Goal: Task Accomplishment & Management: Manage account settings

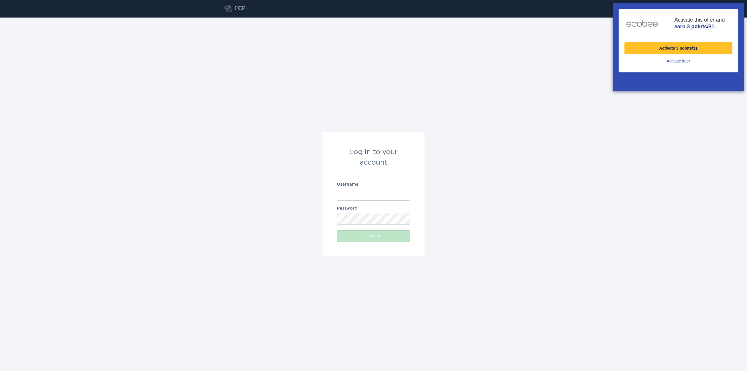
type input "[EMAIL_ADDRESS][DOMAIN_NAME]"
click at [402, 195] on input "[EMAIL_ADDRESS][DOMAIN_NAME]" at bounding box center [373, 195] width 73 height 12
click at [417, 202] on form "Log in to your account Username [EMAIL_ADDRESS][DOMAIN_NAME] Password Log in" at bounding box center [373, 194] width 102 height 124
click at [362, 197] on input "[EMAIL_ADDRESS][DOMAIN_NAME]" at bounding box center [373, 195] width 73 height 12
click at [512, 115] on div "Log in to your account Username [EMAIL_ADDRESS][DOMAIN_NAME] Password Log in" at bounding box center [373, 193] width 747 height 353
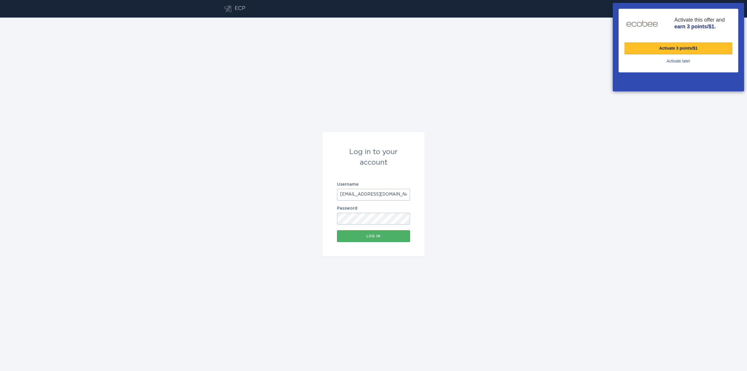
click at [371, 234] on div "Log in" at bounding box center [373, 235] width 67 height 3
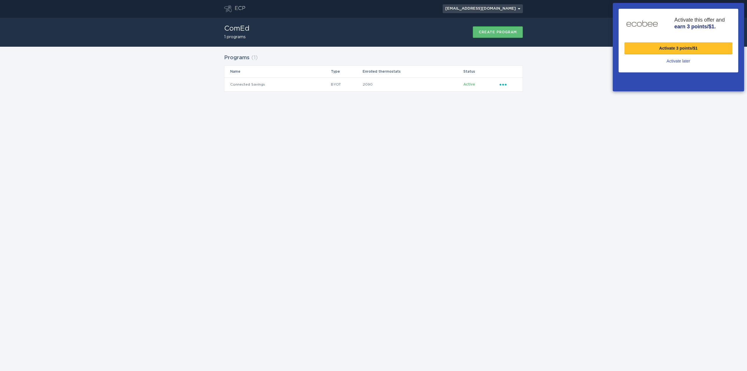
click at [512, 7] on div "[EMAIL_ADDRESS][DOMAIN_NAME] Chevron" at bounding box center [482, 8] width 75 height 3
click at [412, 17] on div "ComEd 1 programs Create program" at bounding box center [373, 31] width 299 height 29
click at [486, 10] on div "[EMAIL_ADDRESS][DOMAIN_NAME] Chevron" at bounding box center [482, 8] width 75 height 3
click at [677, 62] on div "Activate later" at bounding box center [678, 60] width 24 height 5
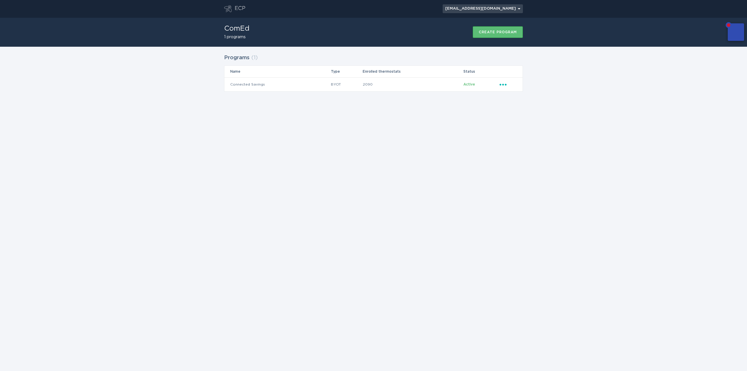
click at [496, 8] on div "[EMAIL_ADDRESS][DOMAIN_NAME] Chevron" at bounding box center [482, 8] width 75 height 3
click at [236, 7] on div "ECP" at bounding box center [239, 8] width 11 height 7
click at [488, 8] on div "[EMAIL_ADDRESS][DOMAIN_NAME] Chevron" at bounding box center [482, 8] width 75 height 3
click at [290, 22] on div "ComEd 1 programs Create program" at bounding box center [373, 31] width 299 height 29
click at [486, 7] on div "[EMAIL_ADDRESS][DOMAIN_NAME] Chevron" at bounding box center [482, 8] width 75 height 3
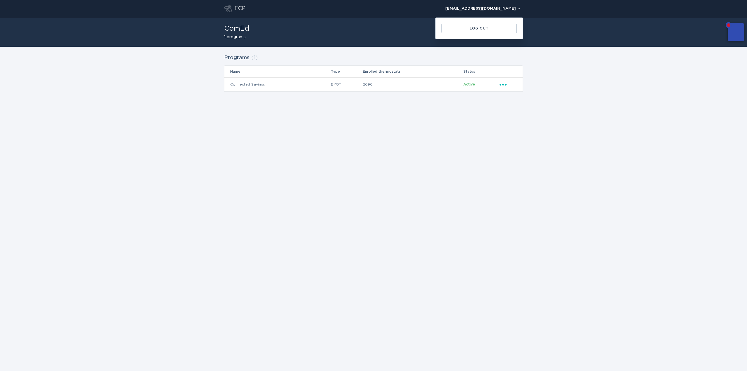
click at [563, 65] on div "Programs ( 1 ) Name Type Enrolled thermostats Status Connected Savings BYOT 209…" at bounding box center [373, 76] width 747 height 59
